Goal: Navigation & Orientation: Find specific page/section

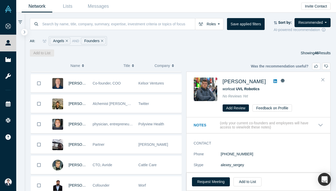
scroll to position [304, 0]
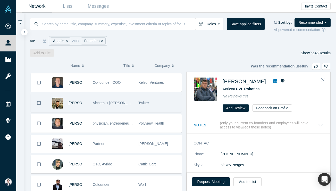
click at [133, 104] on div "Alchemist [PERSON_NAME], Angel Investor" at bounding box center [113, 103] width 46 height 18
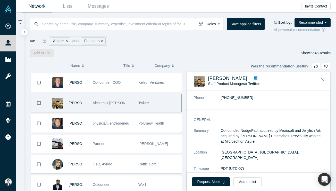
scroll to position [30, 0]
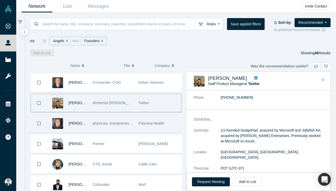
click at [133, 127] on div "physician, entrepreneur, disruptive innovation expert" at bounding box center [113, 123] width 40 height 18
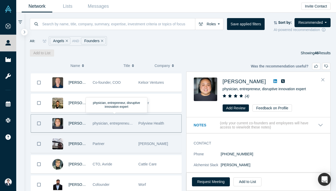
click at [130, 149] on div "Partner" at bounding box center [113, 144] width 40 height 18
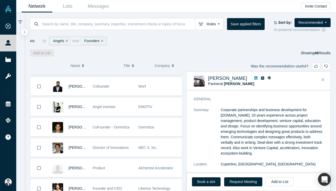
scroll to position [404, 0]
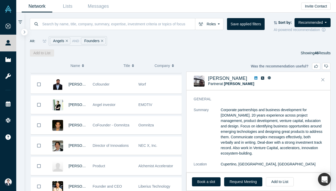
click at [126, 146] on span "Director of Innovations" at bounding box center [111, 145] width 36 height 4
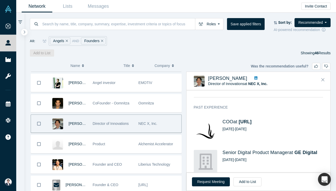
scroll to position [454, 0]
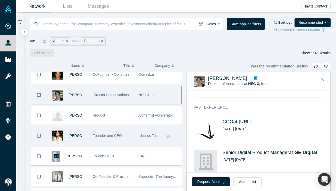
click at [130, 134] on div "Founder and CEO" at bounding box center [113, 136] width 40 height 18
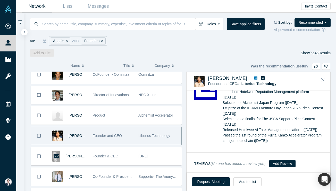
scroll to position [473, 0]
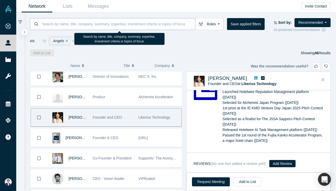
click at [115, 27] on input at bounding box center [118, 24] width 153 height 12
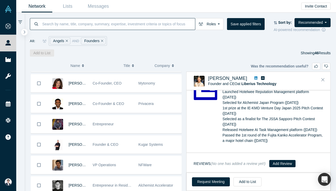
scroll to position [589, 0]
click at [119, 140] on div "Founder & CEO" at bounding box center [113, 144] width 40 height 18
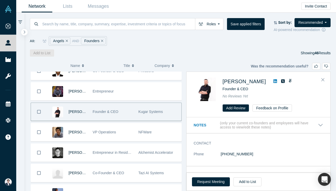
scroll to position [634, 0]
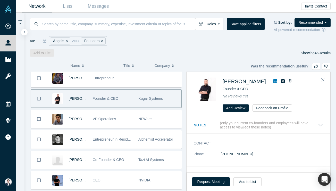
click at [119, 140] on span "Entrepreneur in Residence @ Alchemist" at bounding box center [125, 139] width 64 height 4
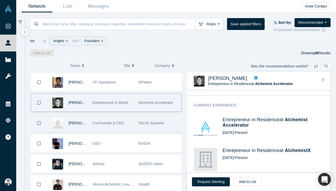
scroll to position [671, 0]
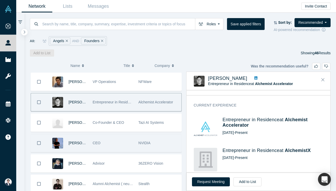
click at [119, 139] on div "CEO" at bounding box center [113, 143] width 40 height 18
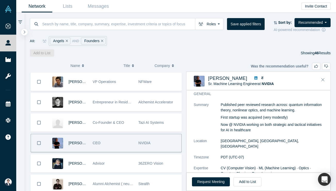
scroll to position [73, 0]
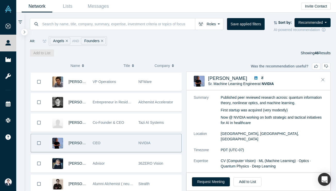
click at [255, 78] on icon at bounding box center [256, 78] width 3 height 4
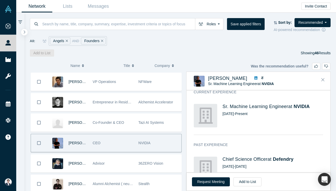
scroll to position [225, 0]
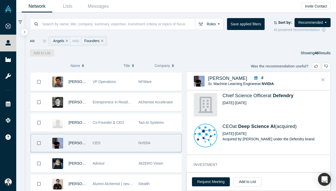
click at [238, 136] on p "Acquired by [PERSON_NAME] under the Defendry brand." at bounding box center [273, 138] width 101 height 5
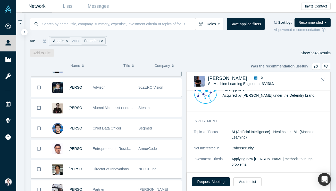
scroll to position [749, 0]
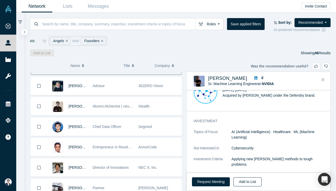
click at [239, 185] on button "Add to List" at bounding box center [248, 181] width 28 height 9
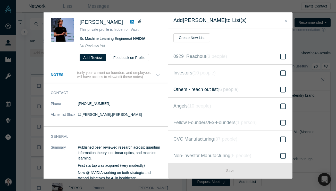
click at [209, 87] on span "Others - reach out list ( 6 people )" at bounding box center [206, 89] width 65 height 7
click at [0, 0] on input "Others - reach out list ( 6 people )" at bounding box center [0, 0] width 0 height 0
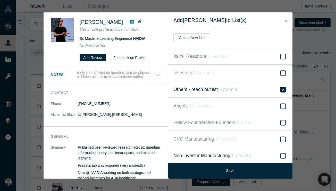
drag, startPoint x: 213, startPoint y: 168, endPoint x: 213, endPoint y: 162, distance: 5.4
click at [213, 168] on button "Save" at bounding box center [230, 171] width 125 height 16
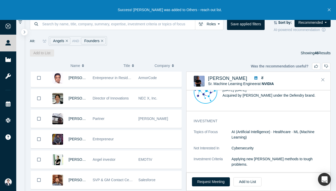
scroll to position [830, 0]
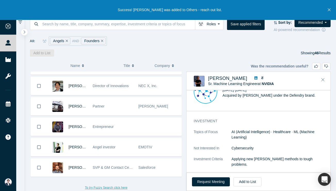
click at [105, 188] on button "To try Fuzzy Search click here" at bounding box center [106, 187] width 50 height 7
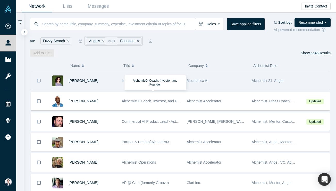
click at [170, 87] on div "Independent Director" at bounding box center [152, 81] width 60 height 18
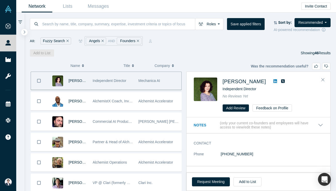
click at [274, 81] on icon at bounding box center [276, 81] width 4 height 4
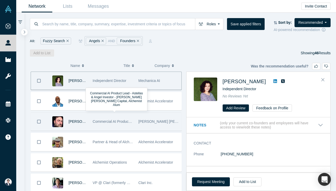
click at [132, 126] on div "Commercial AI Product Lead - Astellas & Angel Investor - [PERSON_NAME] [PERSON_…" at bounding box center [113, 121] width 40 height 18
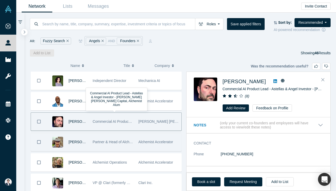
click at [130, 136] on div "Partner & Head of AlchemistX" at bounding box center [113, 142] width 40 height 18
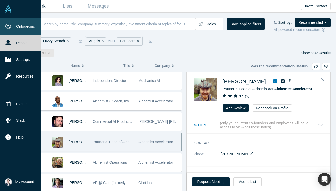
click at [13, 25] on link "Onboarding" at bounding box center [21, 26] width 42 height 17
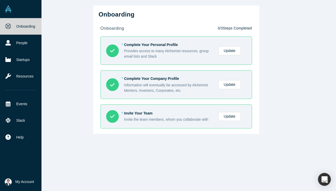
click at [11, 4] on link at bounding box center [21, 9] width 42 height 18
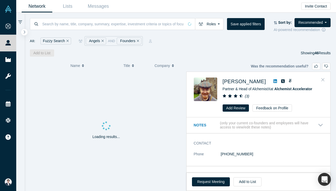
click at [323, 78] on icon "Close" at bounding box center [323, 79] width 3 height 5
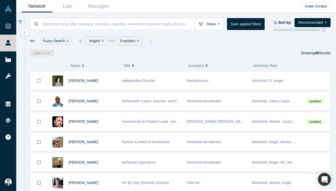
click at [66, 40] on button "Remove Filter" at bounding box center [67, 41] width 4 height 6
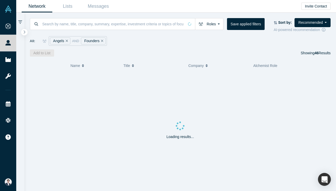
click at [69, 40] on div "Angels" at bounding box center [60, 40] width 20 height 7
click at [67, 40] on icon "Remove Filter" at bounding box center [67, 41] width 2 height 4
click at [70, 40] on icon "Remove Filter" at bounding box center [71, 41] width 2 height 4
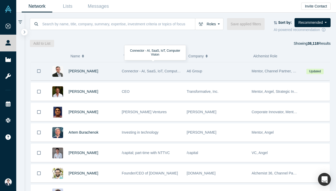
click at [206, 67] on div "A6 Group" at bounding box center [217, 71] width 60 height 18
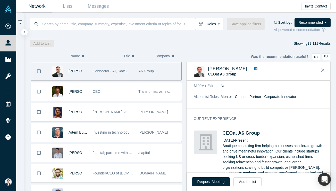
scroll to position [195, 0]
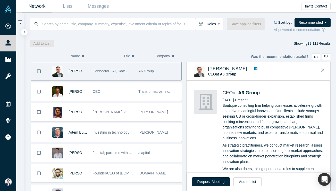
click at [326, 70] on button "Close" at bounding box center [323, 70] width 8 height 8
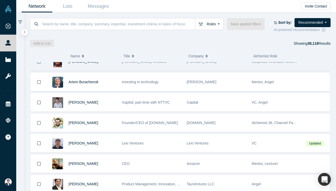
scroll to position [59, 0]
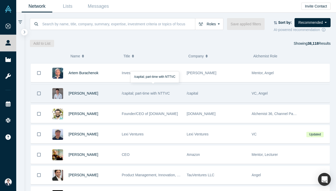
click at [179, 100] on div "/capital; part-time with NTTVC" at bounding box center [152, 93] width 60 height 18
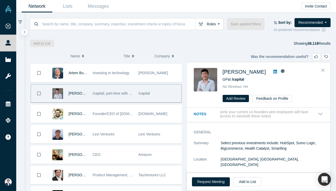
scroll to position [2, 0]
click at [274, 72] on icon at bounding box center [276, 71] width 4 height 4
